Goal: Task Accomplishment & Management: Manage account settings

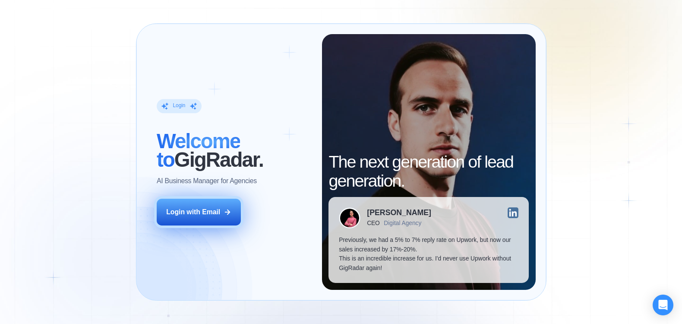
click at [200, 213] on div "Login with Email" at bounding box center [193, 211] width 54 height 9
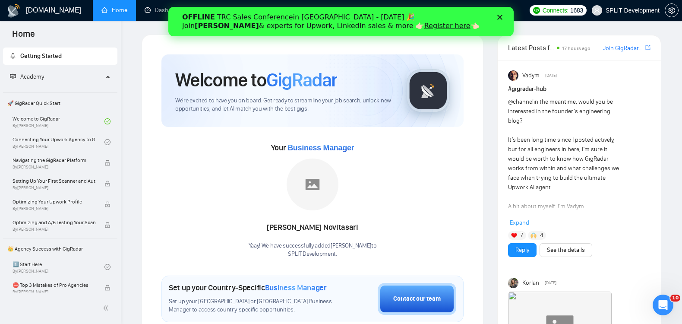
click at [497, 19] on polygon "Закрити" at bounding box center [499, 17] width 5 height 5
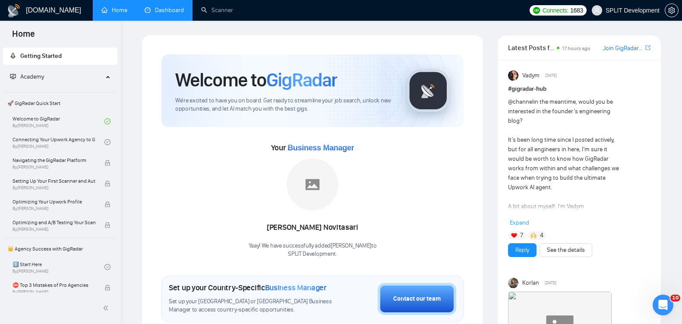
click at [166, 9] on link "Dashboard" at bounding box center [164, 9] width 39 height 7
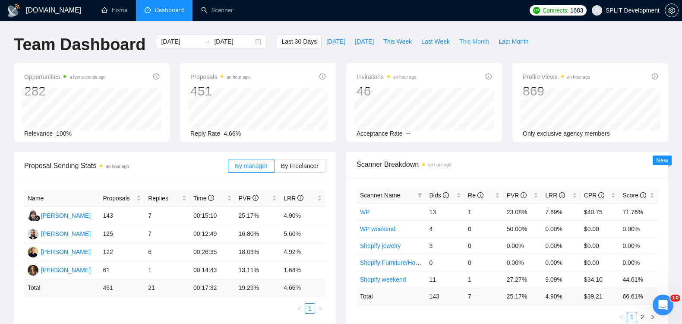
click at [476, 41] on span "This Month" at bounding box center [474, 41] width 30 height 9
type input "2025-10-01"
type input "2025-10-31"
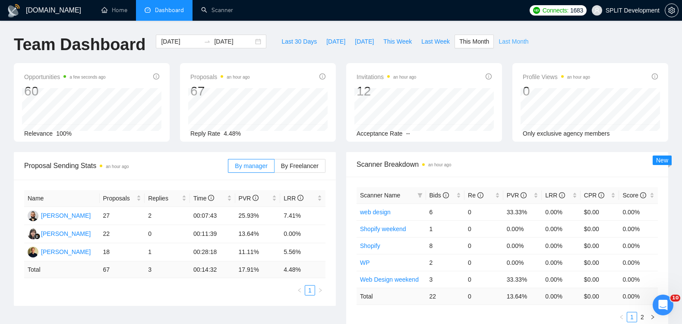
click at [519, 42] on span "Last Month" at bounding box center [514, 41] width 30 height 9
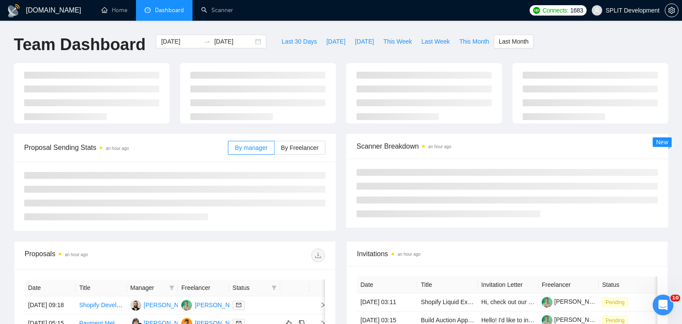
type input "2025-09-01"
type input "2025-09-30"
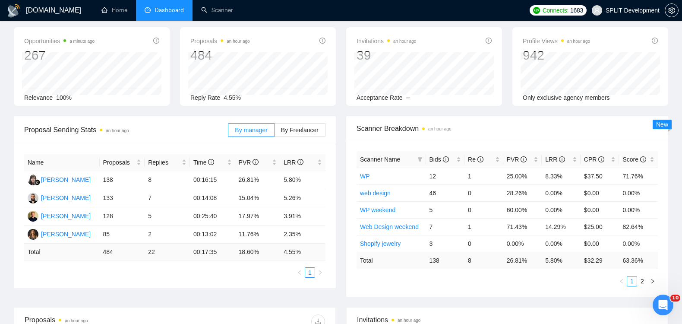
scroll to position [38, 0]
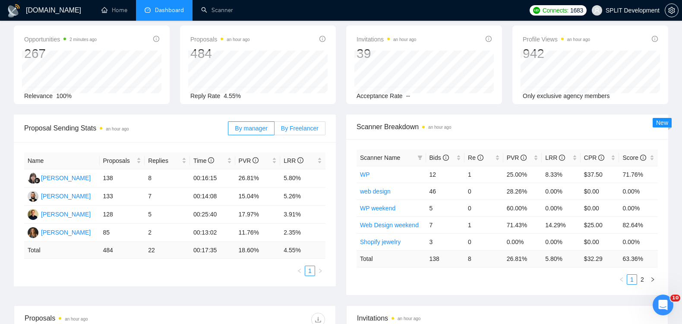
click at [306, 129] on span "By Freelancer" at bounding box center [300, 128] width 38 height 7
click at [275, 130] on input "By Freelancer" at bounding box center [275, 130] width 0 height 0
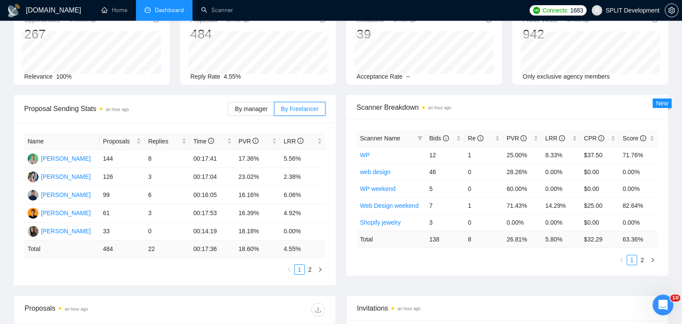
scroll to position [0, 0]
